Goal: Task Accomplishment & Management: Use online tool/utility

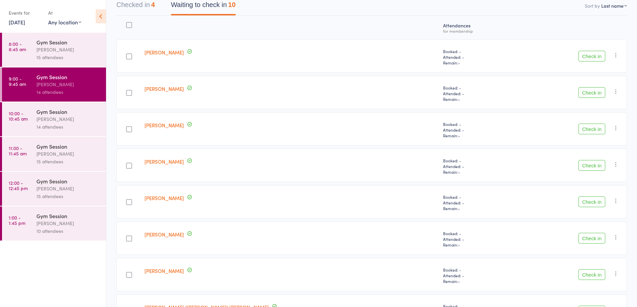
scroll to position [47, 0]
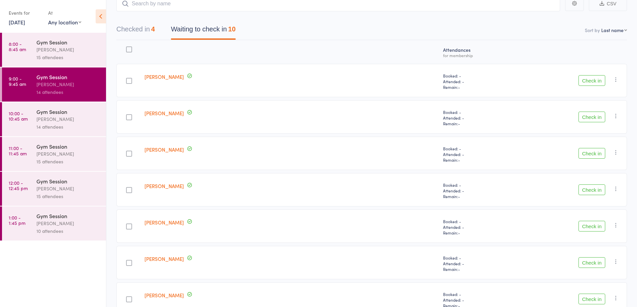
click at [588, 122] on button "Check in" at bounding box center [591, 117] width 27 height 11
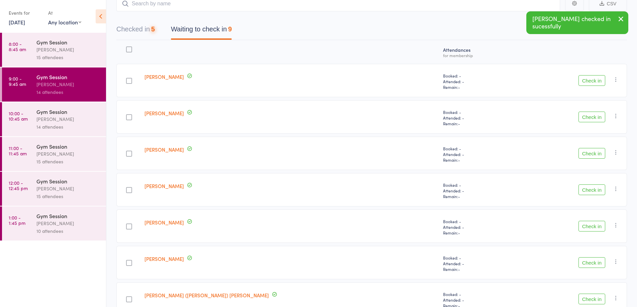
click at [586, 116] on button "Check in" at bounding box center [591, 117] width 27 height 11
click at [592, 118] on button "Check in" at bounding box center [591, 117] width 27 height 11
click at [591, 119] on button "Check in" at bounding box center [591, 117] width 27 height 11
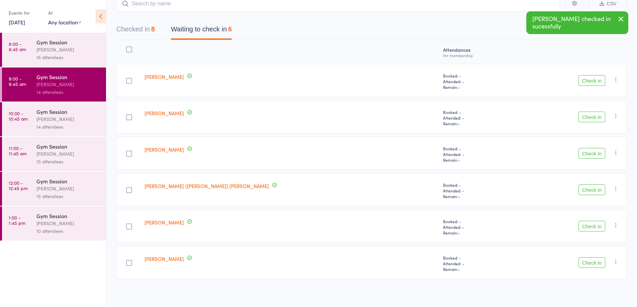
click at [616, 116] on icon "button" at bounding box center [615, 116] width 7 height 7
click at [596, 182] on li "Mark absent" at bounding box center [591, 183] width 55 height 9
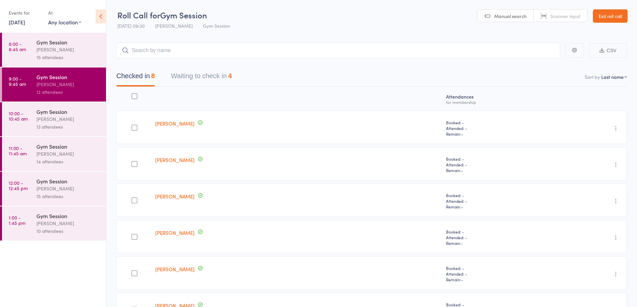
click at [210, 80] on button "Waiting to check in 4" at bounding box center [201, 78] width 61 height 18
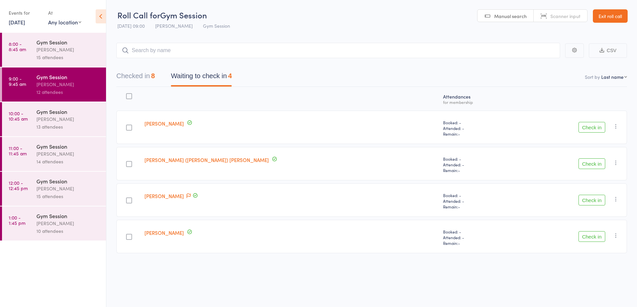
click at [593, 163] on button "Check in" at bounding box center [591, 163] width 27 height 11
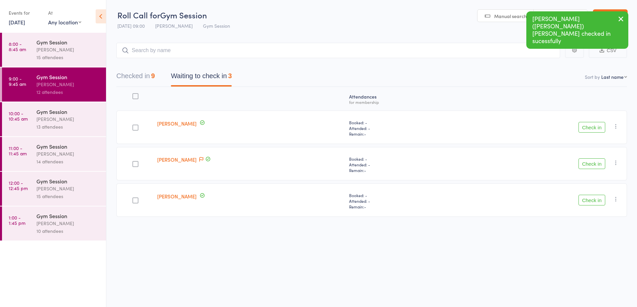
click at [598, 201] on button "Check in" at bounding box center [591, 200] width 27 height 11
click at [593, 162] on button "Check in" at bounding box center [591, 163] width 27 height 11
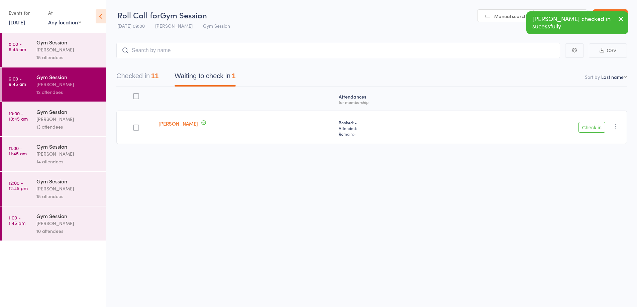
click at [616, 124] on icon "button" at bounding box center [615, 126] width 7 height 7
click at [598, 194] on li "Mark absent" at bounding box center [591, 193] width 55 height 9
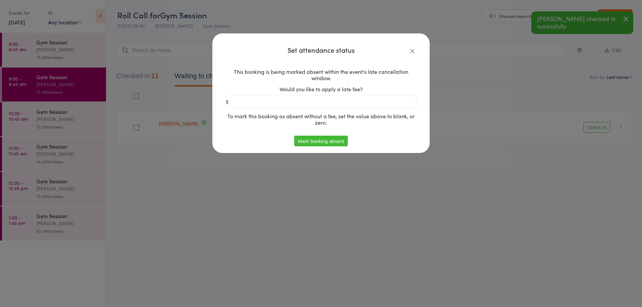
click at [321, 141] on button "Mark booking absent" at bounding box center [320, 141] width 53 height 11
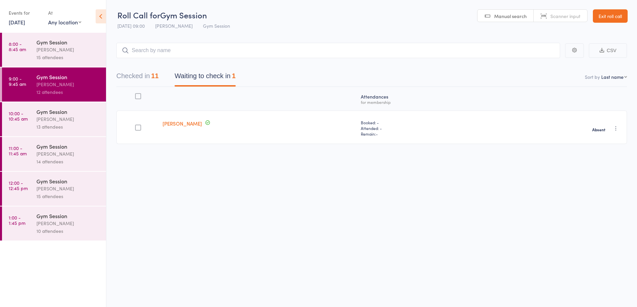
click at [144, 76] on button "Checked in 11" at bounding box center [137, 78] width 42 height 18
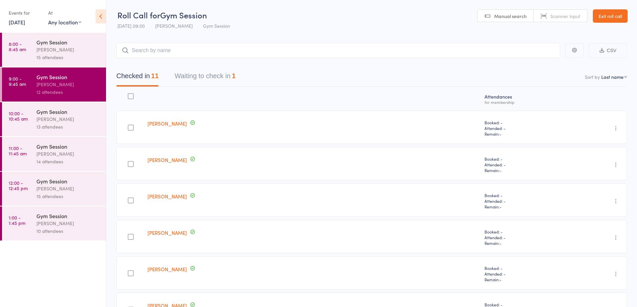
click at [82, 128] on div "13 attendees" at bounding box center [68, 127] width 64 height 8
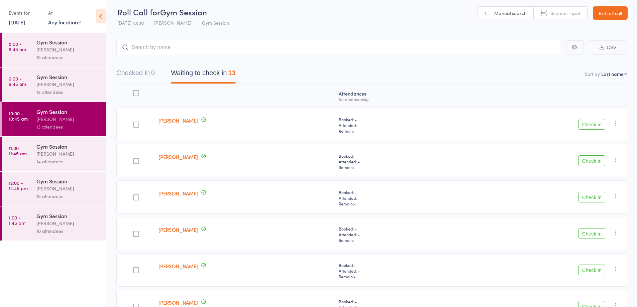
scroll to position [3, 0]
click at [588, 125] on button "Check in" at bounding box center [591, 124] width 27 height 11
click at [592, 199] on button "Check in" at bounding box center [591, 197] width 27 height 11
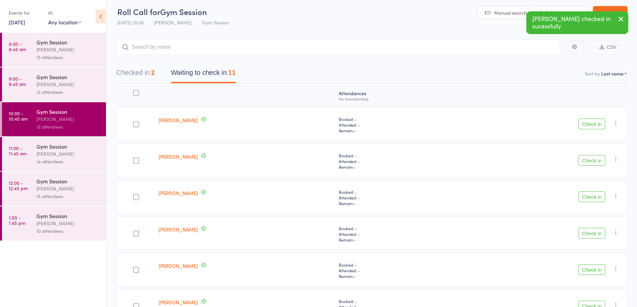
click at [592, 199] on button "Check in" at bounding box center [591, 197] width 27 height 11
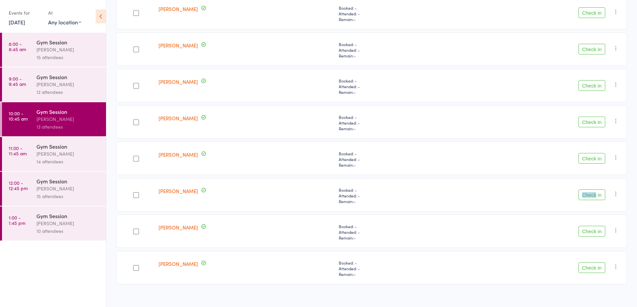
scroll to position [186, 0]
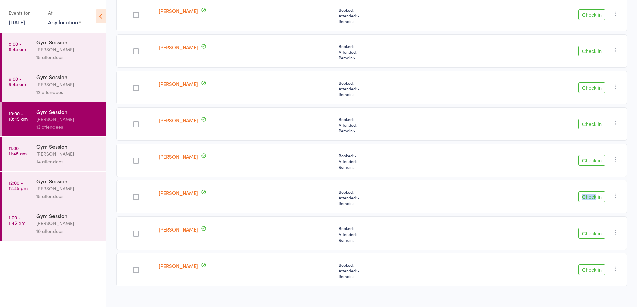
click at [587, 255] on div "Check in Check in Send message Add Note Add Task Add Flag Remove Mark absent" at bounding box center [540, 269] width 173 height 33
click at [587, 200] on button "Check in" at bounding box center [591, 197] width 27 height 11
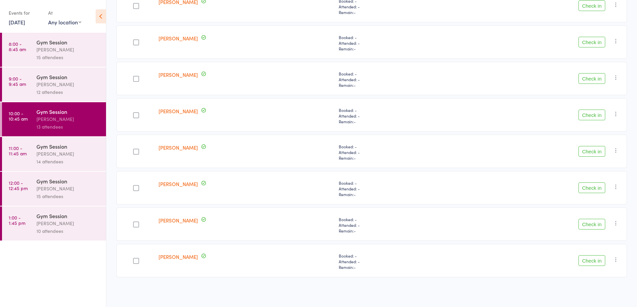
click at [596, 8] on button "Check in" at bounding box center [591, 5] width 27 height 11
click at [593, 260] on button "Check in" at bounding box center [591, 260] width 27 height 11
click at [592, 225] on button "Check in" at bounding box center [591, 224] width 27 height 11
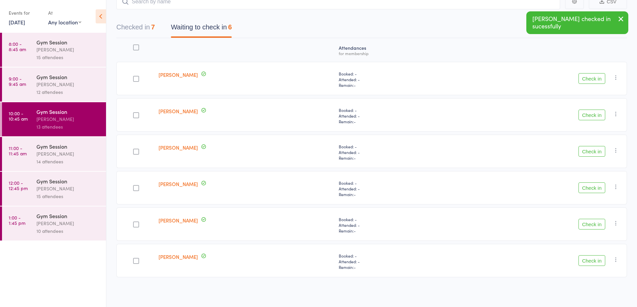
click at [592, 262] on button "Check in" at bounding box center [591, 260] width 27 height 11
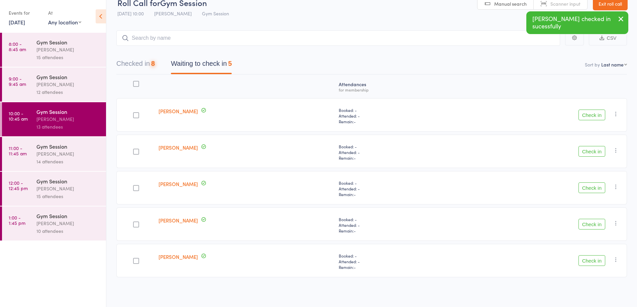
scroll to position [12, 0]
click at [586, 260] on button "Check in" at bounding box center [591, 260] width 27 height 11
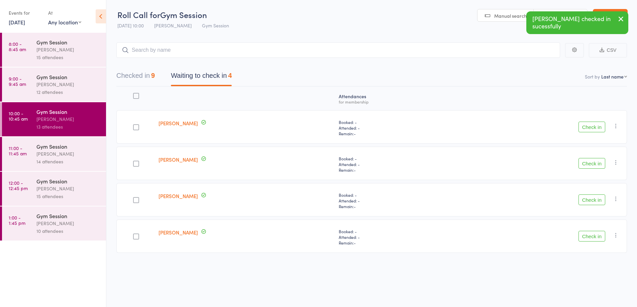
click at [594, 237] on button "Check in" at bounding box center [591, 236] width 27 height 11
click at [590, 129] on button "Check in" at bounding box center [591, 127] width 27 height 11
click at [594, 127] on button "Check in" at bounding box center [591, 127] width 27 height 11
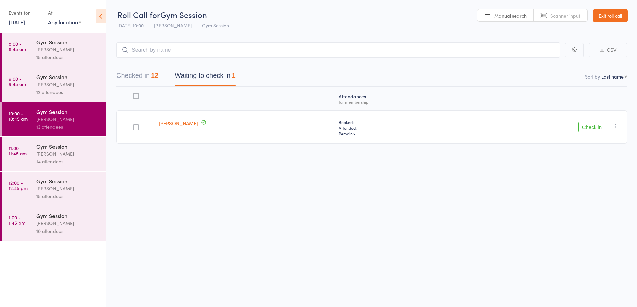
scroll to position [0, 0]
click at [617, 123] on icon "button" at bounding box center [615, 126] width 7 height 7
click at [597, 195] on li "Mark absent" at bounding box center [591, 193] width 55 height 9
click at [80, 151] on div "[PERSON_NAME]" at bounding box center [68, 154] width 64 height 8
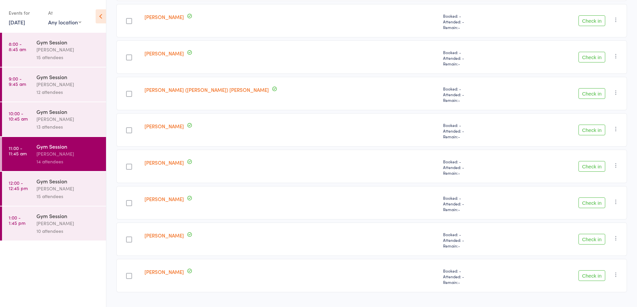
scroll to position [323, 0]
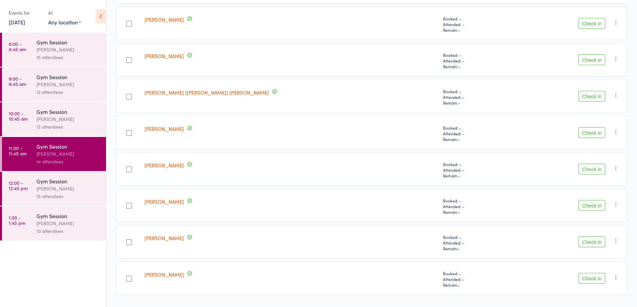
click at [593, 279] on button "Check in" at bounding box center [591, 278] width 27 height 11
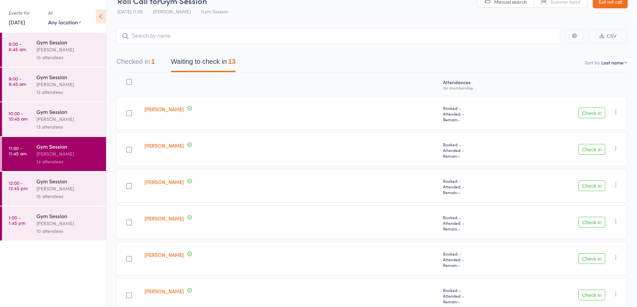
scroll to position [0, 0]
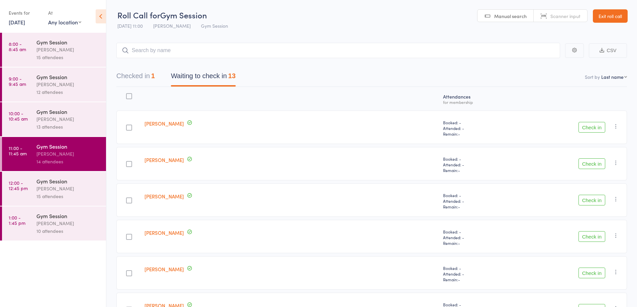
click at [263, 53] on input "search" at bounding box center [338, 50] width 444 height 15
type input "myer"
click at [537, 68] on link "Drop in" at bounding box center [543, 65] width 22 height 10
click at [593, 130] on button "Check in" at bounding box center [591, 127] width 27 height 11
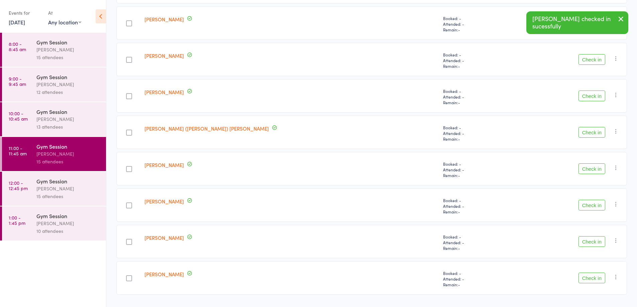
scroll to position [267, 0]
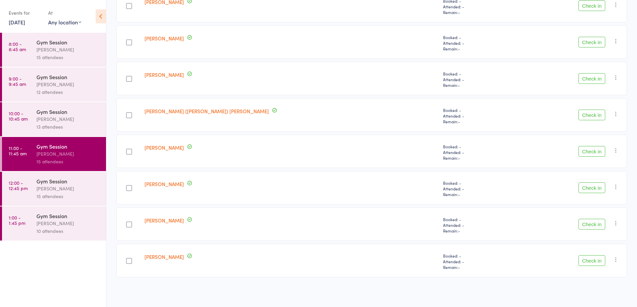
click at [300, 142] on div "Ronald Finch" at bounding box center [291, 151] width 299 height 33
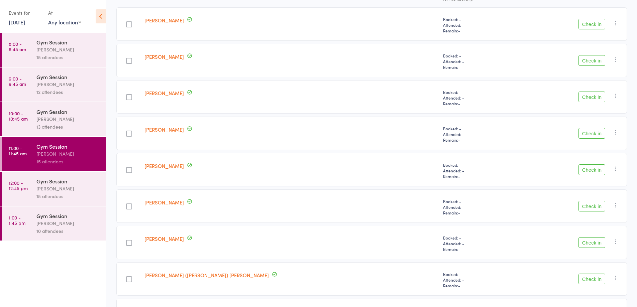
scroll to position [97, 0]
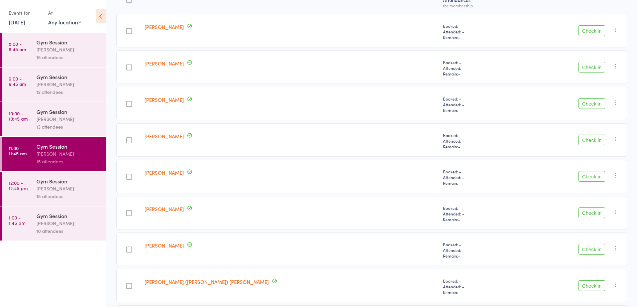
click at [584, 31] on button "Check in" at bounding box center [591, 30] width 27 height 11
click at [86, 193] on div "15 attendees" at bounding box center [68, 197] width 64 height 8
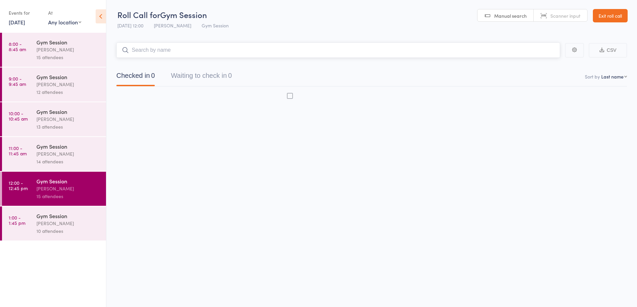
scroll to position [0, 0]
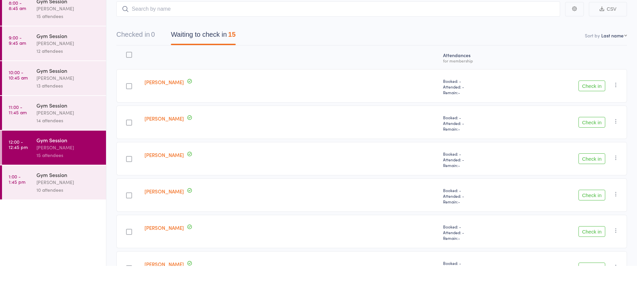
click at [590, 200] on button "Check in" at bounding box center [591, 200] width 27 height 11
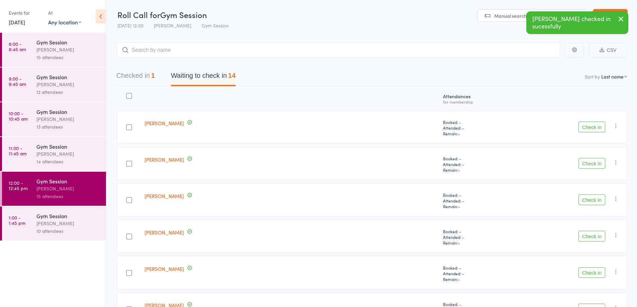
click at [89, 157] on div "[PERSON_NAME]" at bounding box center [68, 154] width 64 height 8
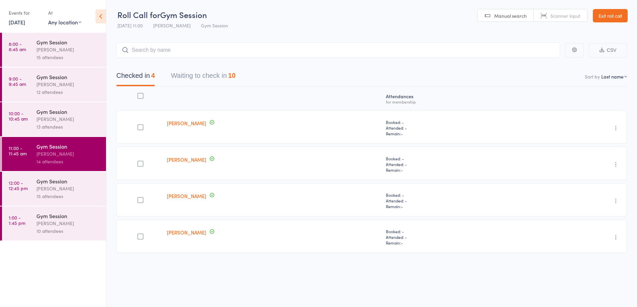
click at [227, 83] on button "Waiting to check in 10" at bounding box center [203, 78] width 65 height 18
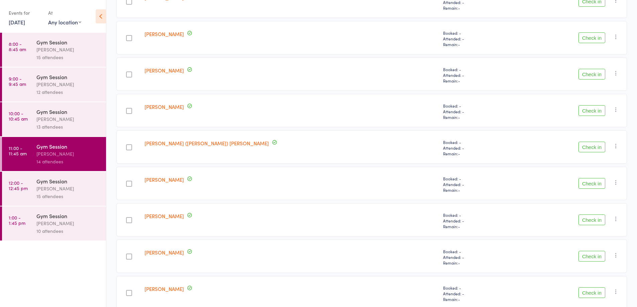
scroll to position [162, 0]
click at [592, 150] on button "Check in" at bounding box center [591, 147] width 27 height 11
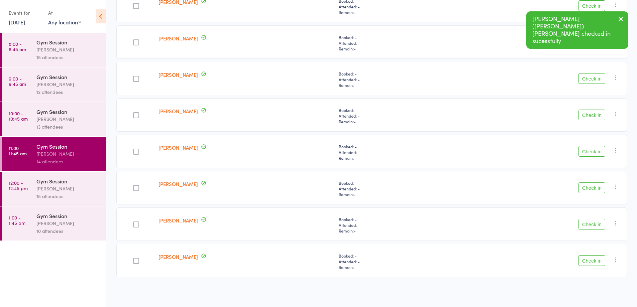
click at [589, 150] on button "Check in" at bounding box center [591, 151] width 27 height 11
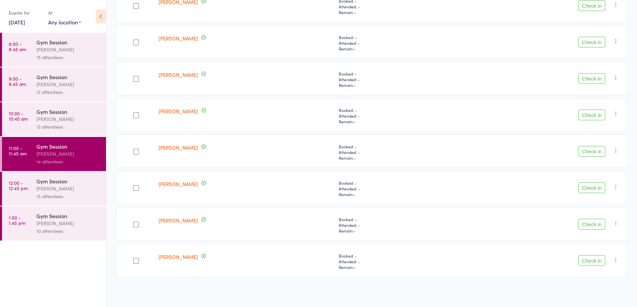
scroll to position [122, 0]
click at [588, 229] on button "Check in" at bounding box center [591, 224] width 27 height 11
